Goal: Task Accomplishment & Management: Manage account settings

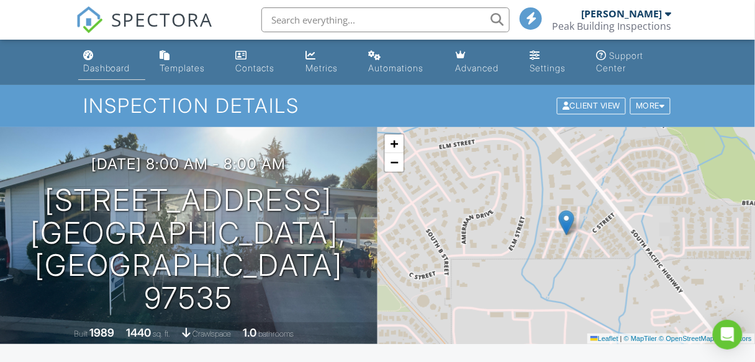
click at [97, 63] on div "Dashboard" at bounding box center [106, 68] width 47 height 11
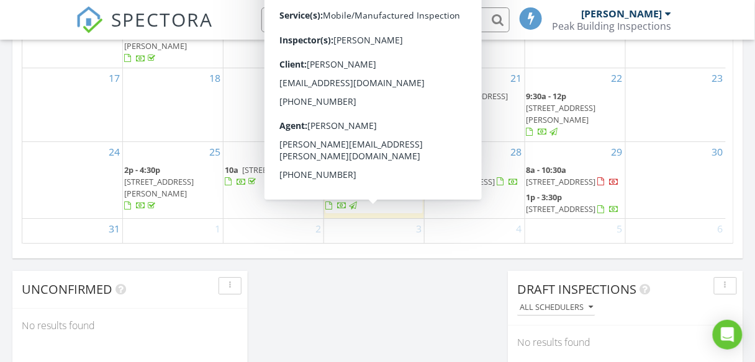
scroll to position [894, 0]
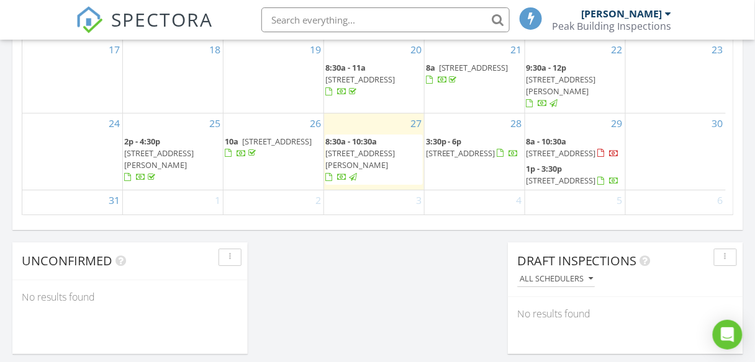
scroll to position [943, 0]
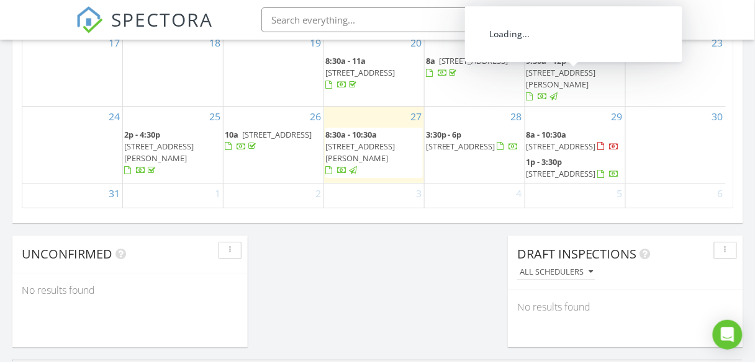
click at [593, 141] on span "[STREET_ADDRESS]" at bounding box center [561, 146] width 70 height 11
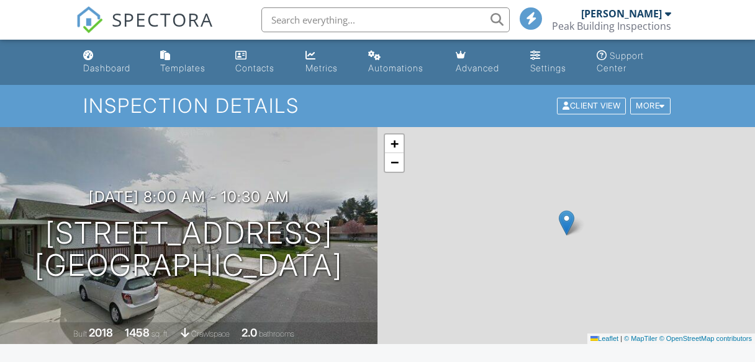
scroll to position [844, 0]
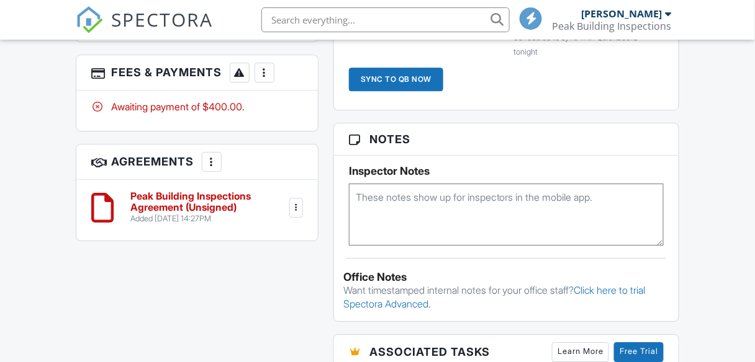
click at [269, 71] on div at bounding box center [264, 72] width 12 height 12
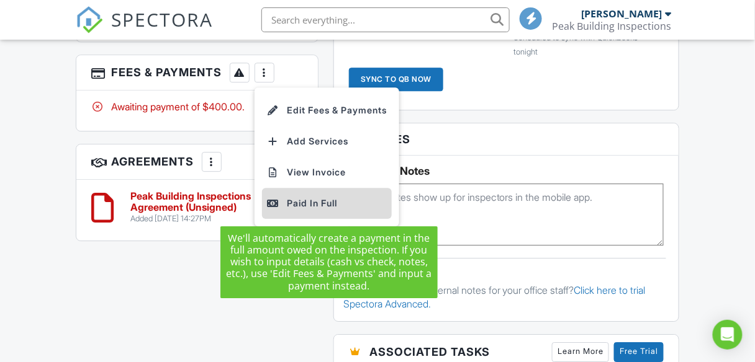
click at [302, 202] on div "Paid In Full" at bounding box center [327, 203] width 120 height 15
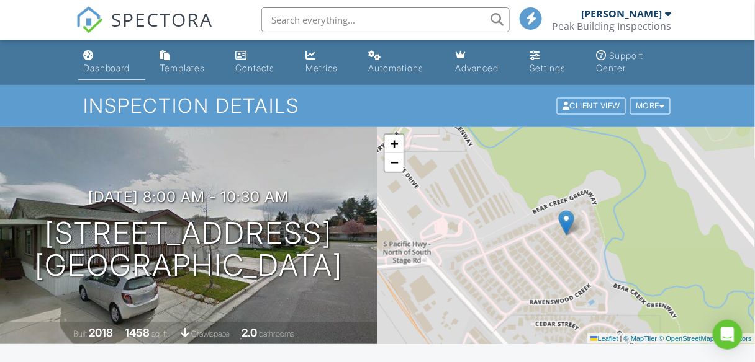
click at [105, 66] on div "Dashboard" at bounding box center [106, 68] width 47 height 11
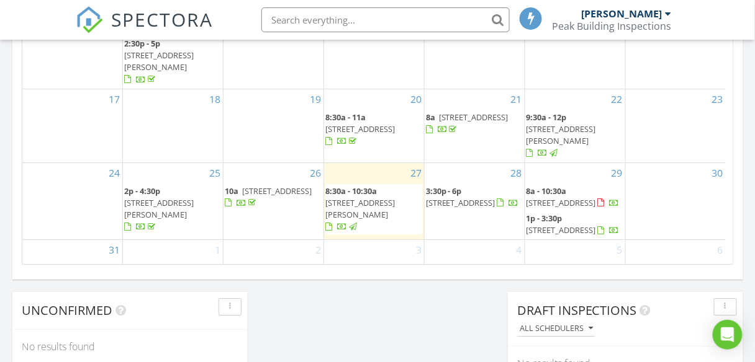
scroll to position [894, 0]
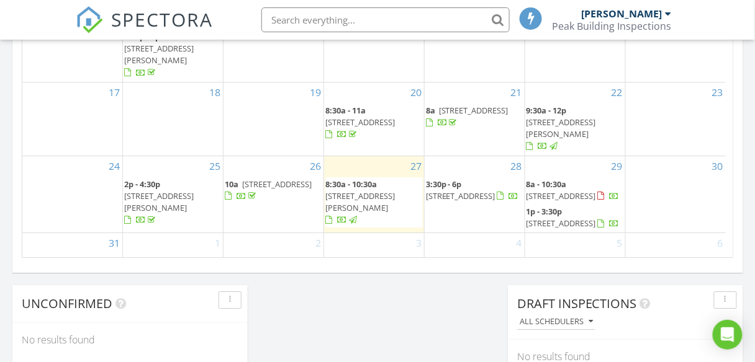
click at [174, 191] on span "926 Murray Ave, Medford 97501" at bounding box center [159, 202] width 70 height 23
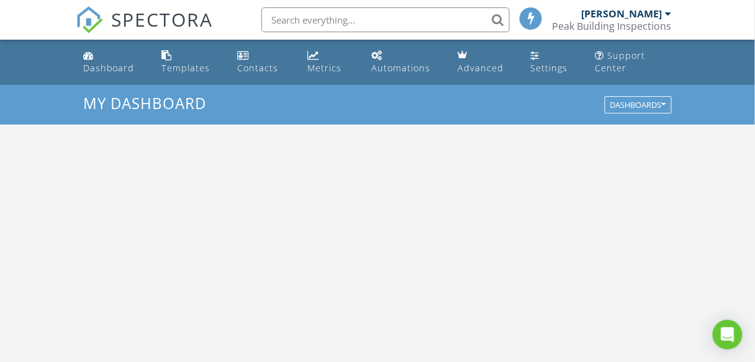
scroll to position [1145, 770]
